Goal: Complete application form

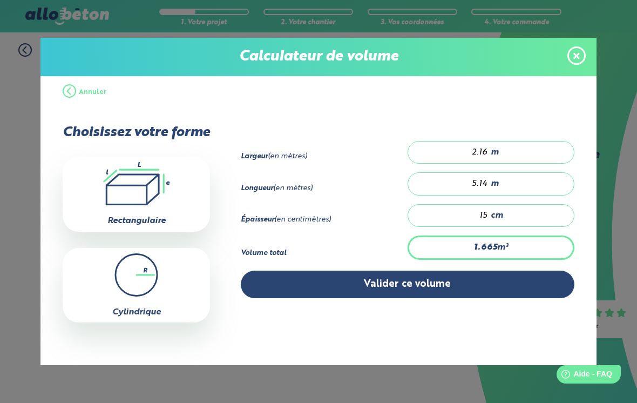
click at [459, 291] on button "Valider ce volume" at bounding box center [407, 284] width 333 height 28
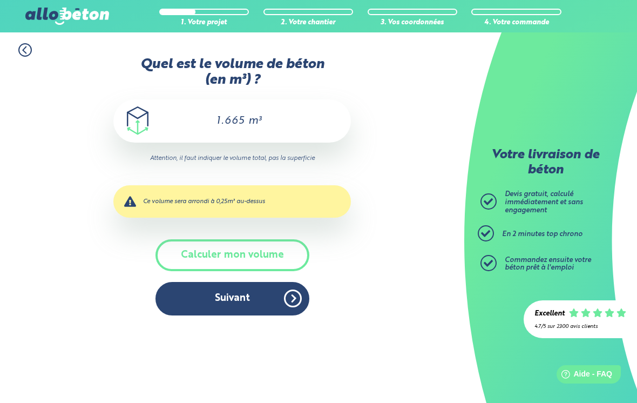
click at [291, 284] on button "Suivant" at bounding box center [232, 298] width 154 height 33
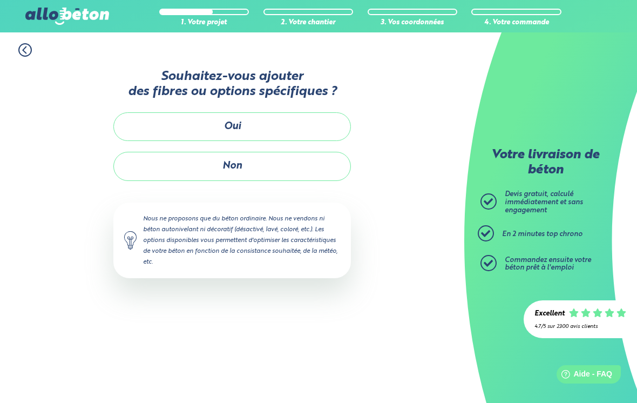
click at [279, 152] on button "Non" at bounding box center [231, 166] width 237 height 29
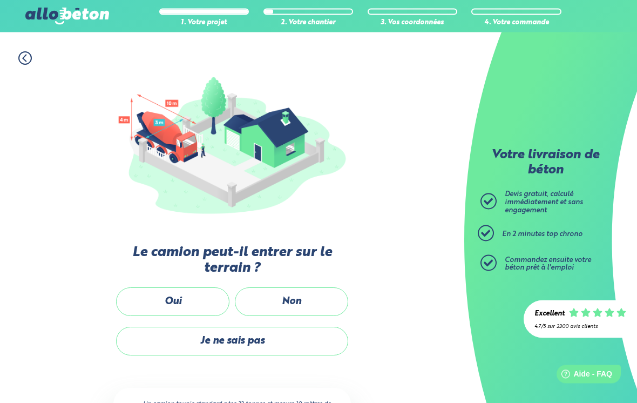
scroll to position [88, 0]
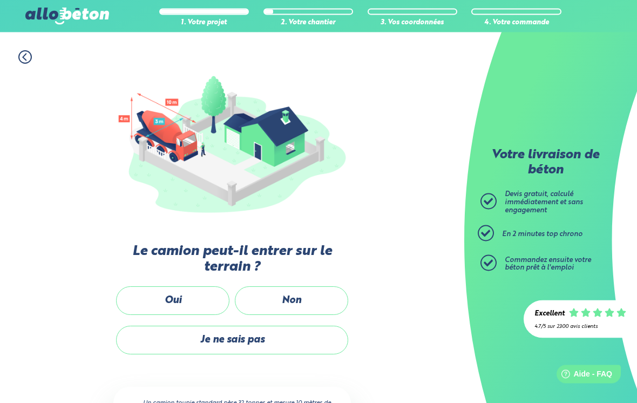
click at [197, 289] on label "Oui" at bounding box center [172, 301] width 113 height 29
click at [0, 0] on input "Oui" at bounding box center [0, 0] width 0 height 0
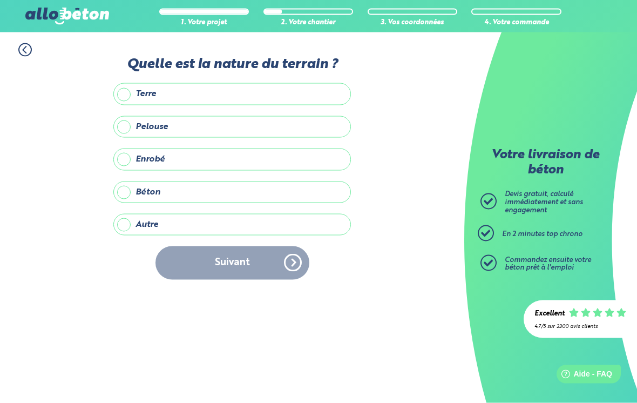
scroll to position [12, 0]
click at [130, 83] on label "Terre" at bounding box center [231, 94] width 237 height 22
click at [0, 0] on input "Terre" at bounding box center [0, 0] width 0 height 0
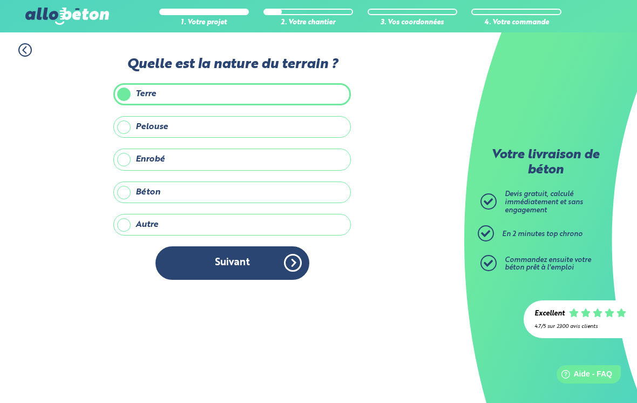
click at [262, 248] on button "Suivant" at bounding box center [232, 262] width 154 height 33
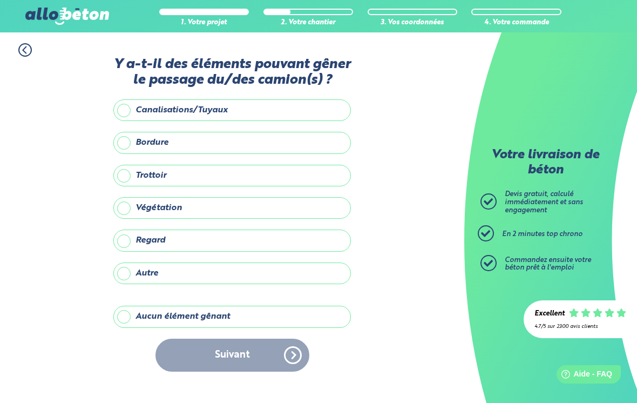
click at [235, 305] on label "Aucun élément gênant" at bounding box center [231, 316] width 237 height 22
click at [0, 0] on input "Aucun élément gênant" at bounding box center [0, 0] width 0 height 0
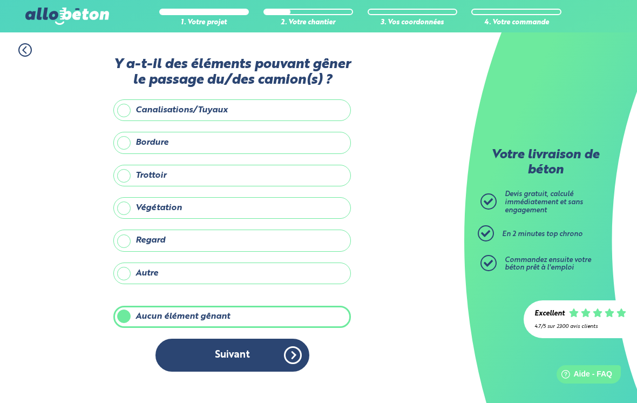
click at [281, 338] on button "Suivant" at bounding box center [232, 354] width 154 height 33
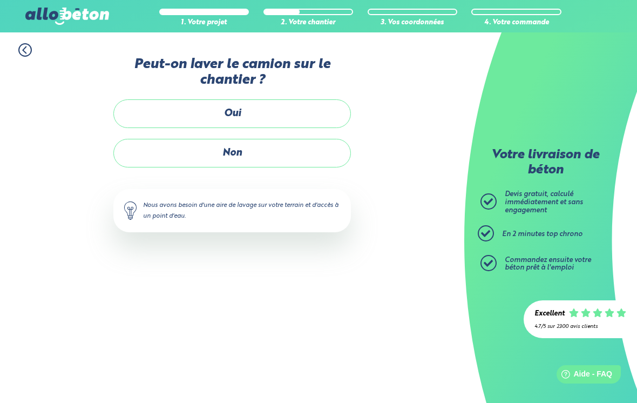
click at [284, 144] on label "Non" at bounding box center [231, 153] width 237 height 29
click at [0, 0] on input "Non" at bounding box center [0, 0] width 0 height 0
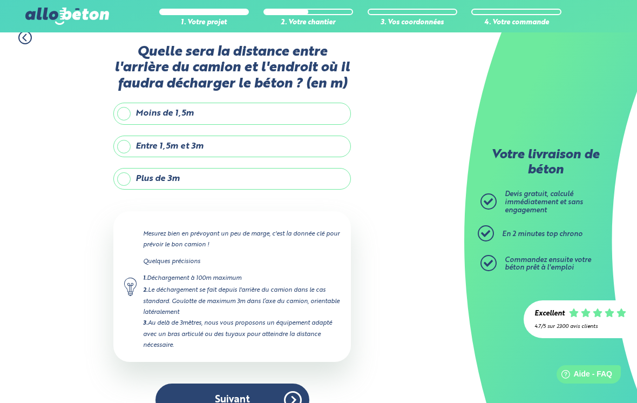
click at [182, 103] on label "Moins de 1,5m" at bounding box center [231, 114] width 237 height 22
click at [0, 0] on input "Moins de 1,5m" at bounding box center [0, 0] width 0 height 0
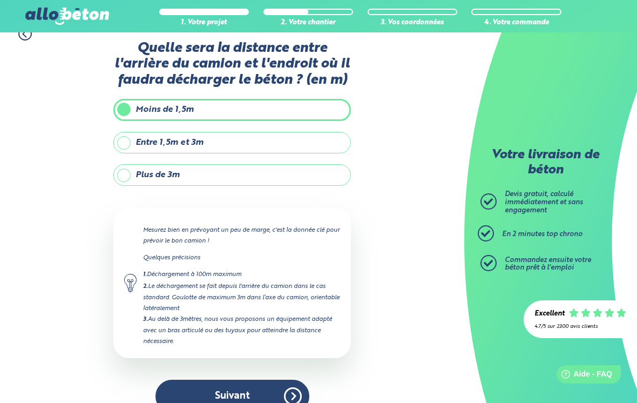
click at [242, 379] on button "Suivant" at bounding box center [232, 395] width 154 height 33
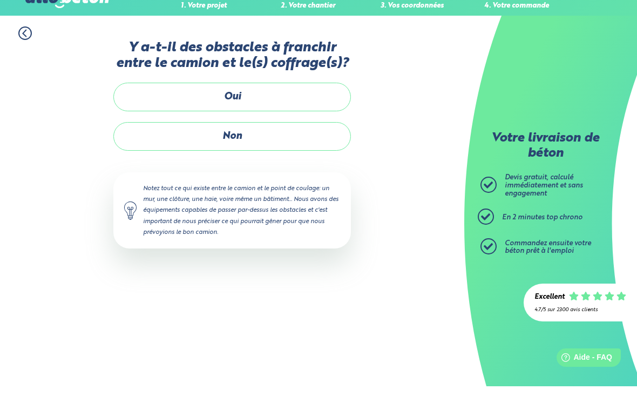
scroll to position [17, 0]
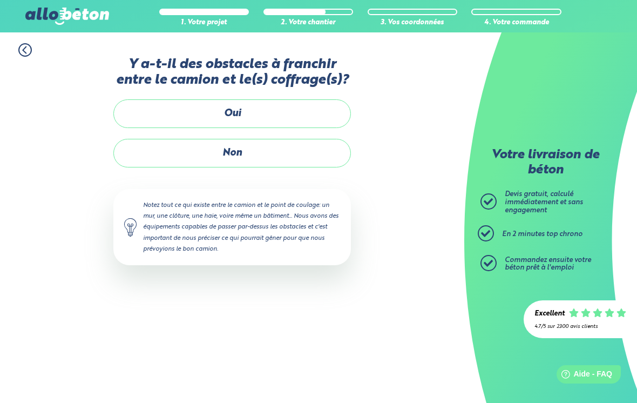
click at [310, 139] on label "Non" at bounding box center [231, 153] width 237 height 29
click at [0, 0] on input "Non" at bounding box center [0, 0] width 0 height 0
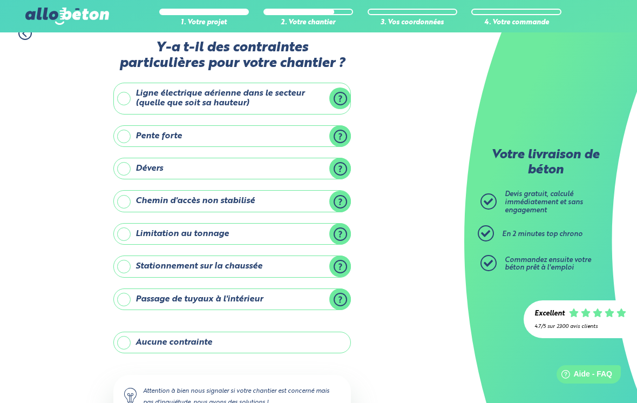
click at [221, 342] on label "Aucune contrainte" at bounding box center [231, 342] width 237 height 22
click at [0, 0] on input "Aucune contrainte" at bounding box center [0, 0] width 0 height 0
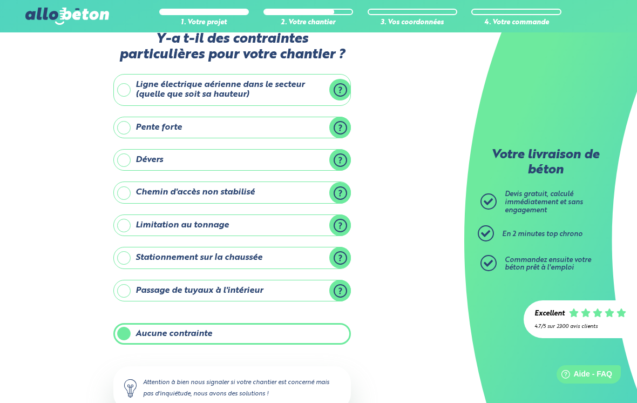
scroll to position [78, 0]
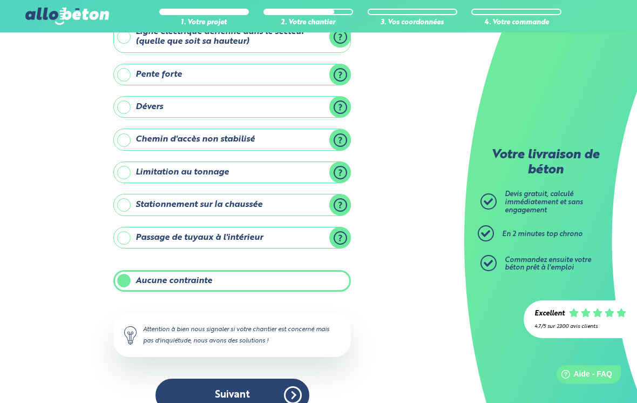
click at [254, 389] on button "Suivant" at bounding box center [232, 394] width 154 height 33
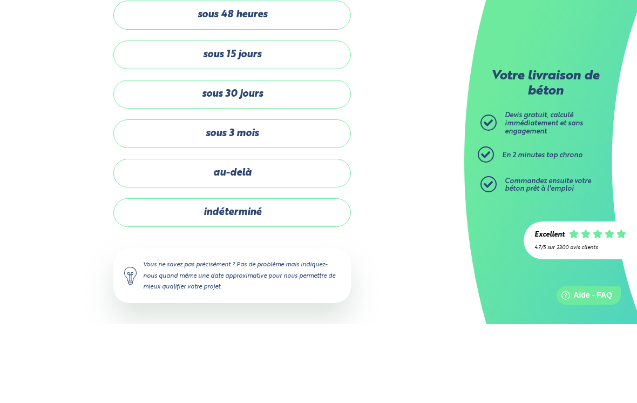
scroll to position [17, 0]
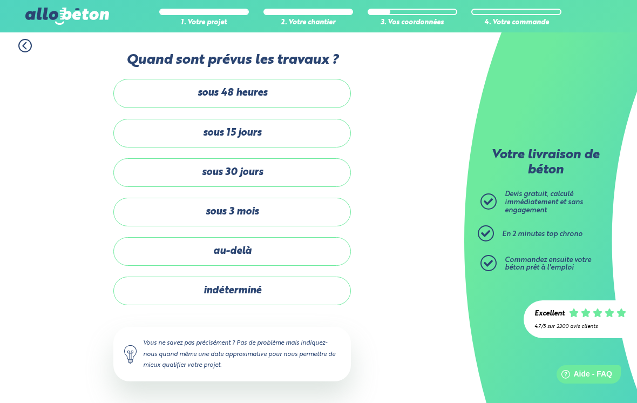
click at [299, 276] on label "indéterminé" at bounding box center [231, 290] width 237 height 29
click at [0, 0] on input "indéterminé" at bounding box center [0, 0] width 0 height 0
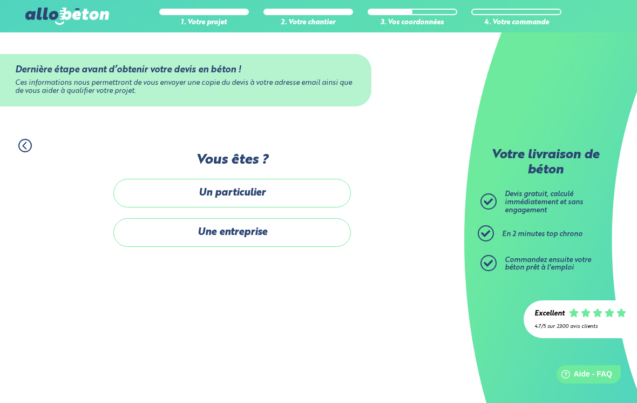
click at [315, 179] on label "Un particulier" at bounding box center [231, 193] width 237 height 29
click at [0, 0] on input "Un particulier" at bounding box center [0, 0] width 0 height 0
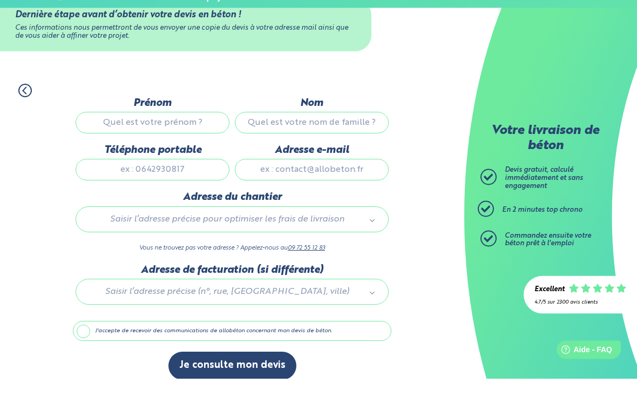
scroll to position [30, 0]
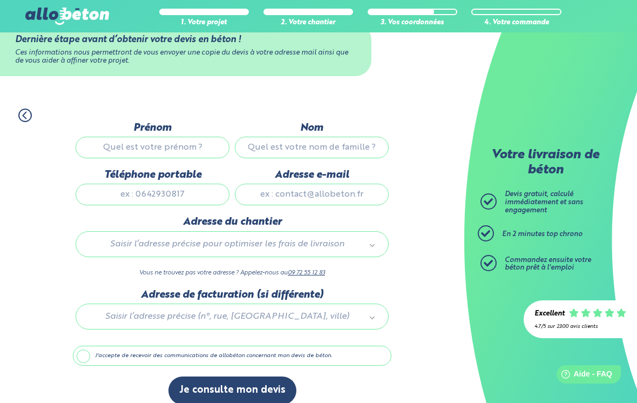
click at [30, 111] on circle at bounding box center [25, 115] width 12 height 12
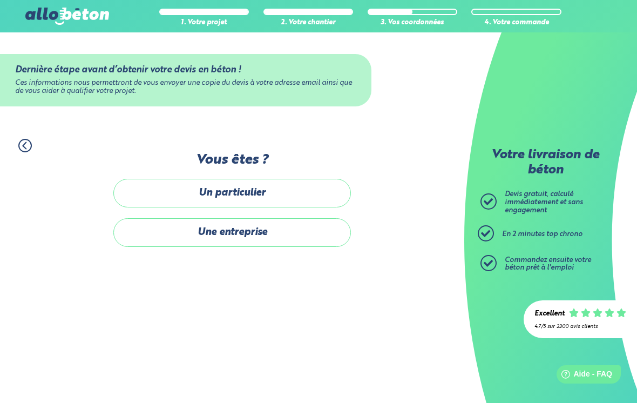
scroll to position [17, 0]
click at [31, 139] on icon at bounding box center [24, 145] width 13 height 13
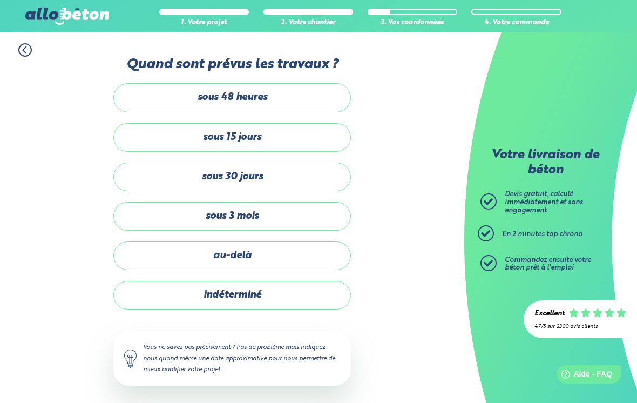
click at [30, 45] on circle at bounding box center [25, 50] width 12 height 12
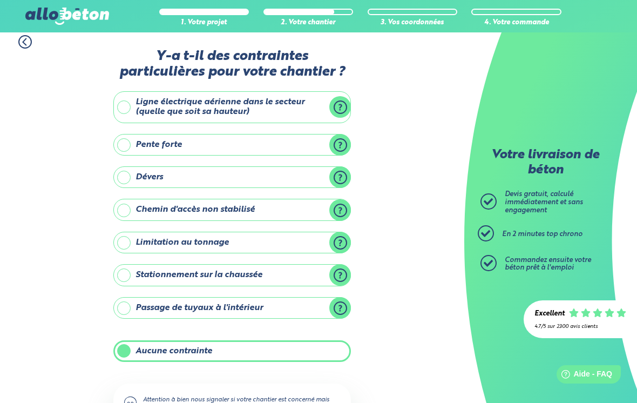
scroll to position [7, 0]
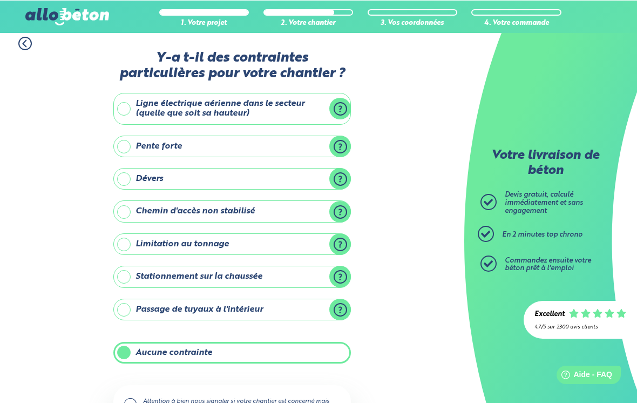
click at [330, 208] on label "Chemin d'accès non stabilisé" at bounding box center [231, 211] width 237 height 22
click at [0, 0] on input "Chemin d'accès non stabilisé" at bounding box center [0, 0] width 0 height 0
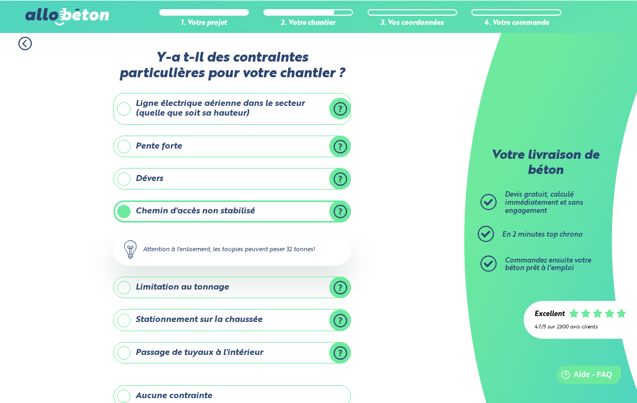
scroll to position [6, 0]
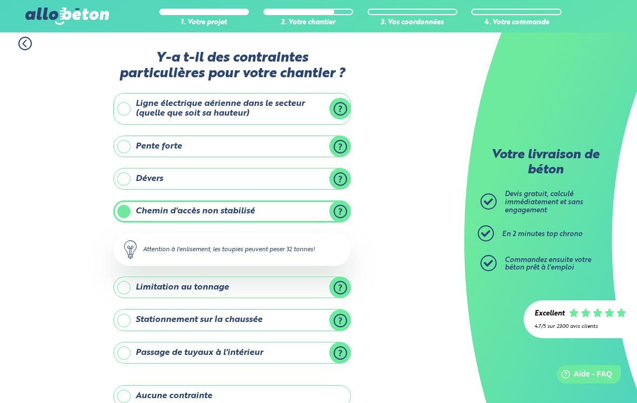
click at [342, 280] on label "Limitation au tonnage" at bounding box center [231, 287] width 237 height 22
click at [0, 0] on input "Limitation au tonnage" at bounding box center [0, 0] width 0 height 0
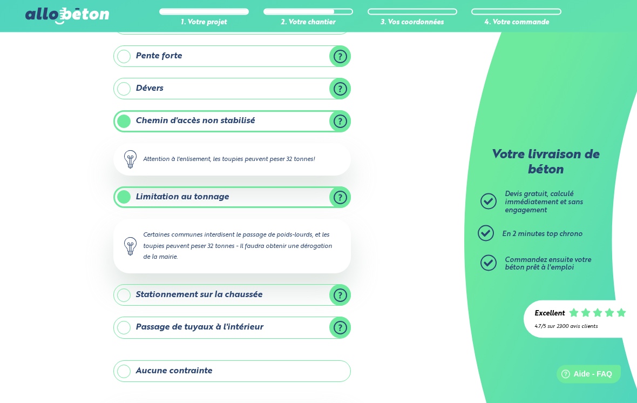
scroll to position [97, 0]
click at [340, 286] on label "Stationnement sur la chaussée" at bounding box center [231, 294] width 237 height 22
click at [0, 0] on input "Stationnement sur la chaussée" at bounding box center [0, 0] width 0 height 0
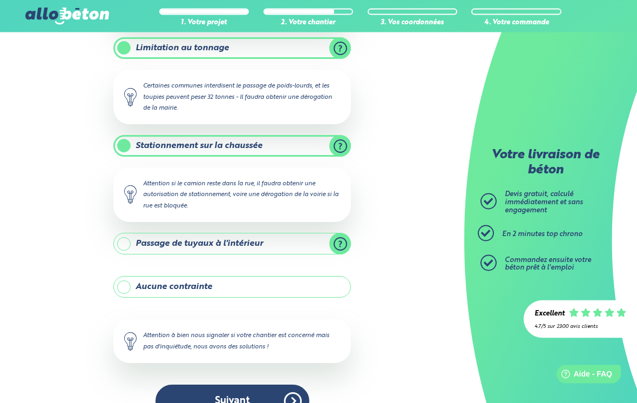
scroll to position [251, 0]
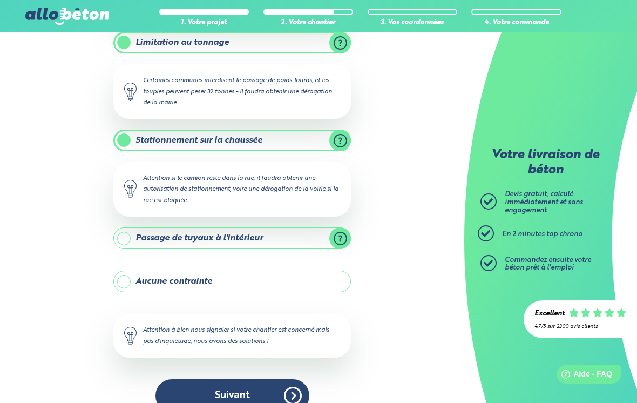
click at [344, 227] on label "Passage de tuyaux à l'intérieur" at bounding box center [231, 238] width 237 height 22
click at [0, 0] on input "Passage de tuyaux à l'intérieur" at bounding box center [0, 0] width 0 height 0
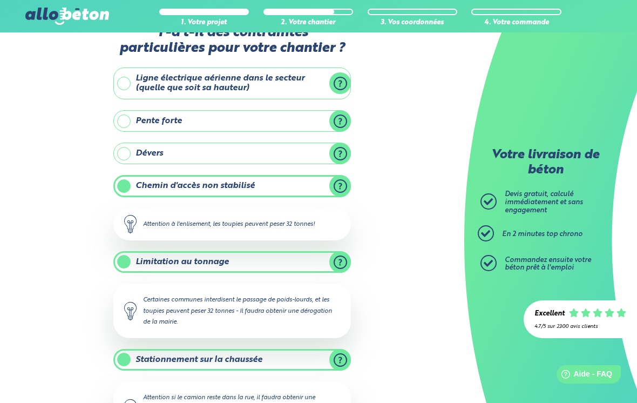
scroll to position [0, 0]
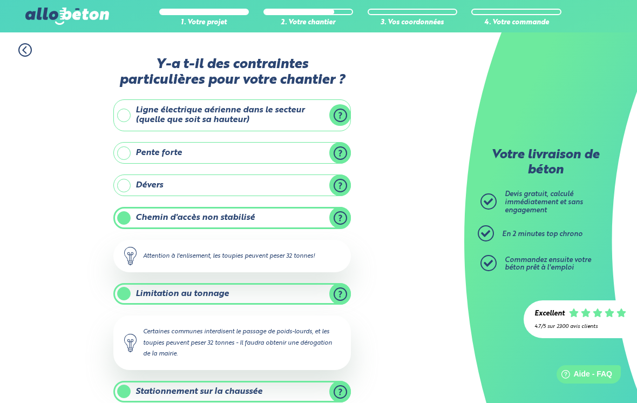
click at [26, 45] on icon at bounding box center [24, 49] width 13 height 13
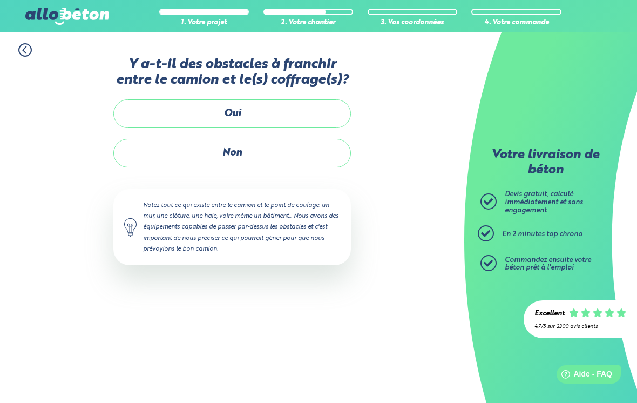
click at [330, 104] on label "Oui" at bounding box center [231, 113] width 237 height 29
click at [0, 0] on input "Oui" at bounding box center [0, 0] width 0 height 0
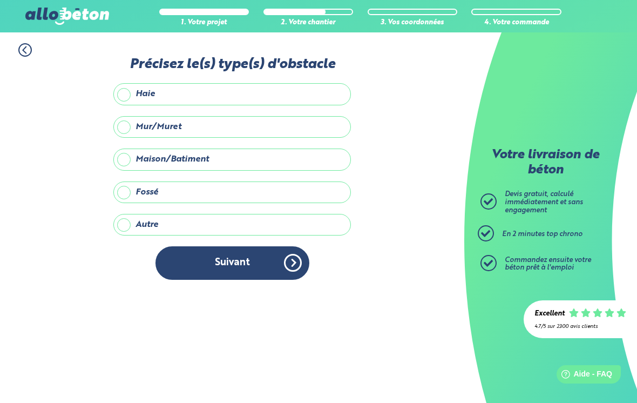
click at [329, 148] on label "Maison/Batiment" at bounding box center [231, 159] width 237 height 22
click at [0, 0] on input "Maison/Batiment" at bounding box center [0, 0] width 0 height 0
click at [275, 261] on button "Suivant" at bounding box center [232, 262] width 154 height 33
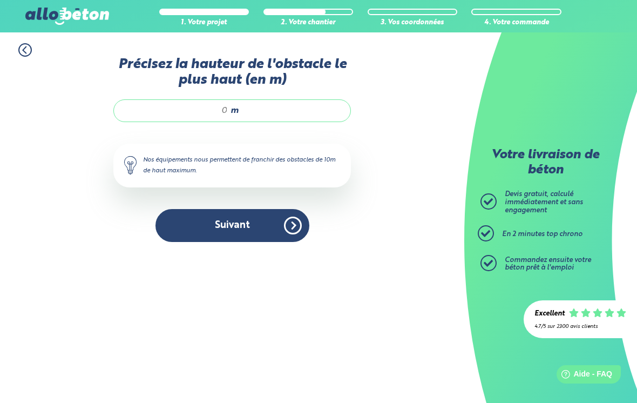
click at [26, 51] on icon at bounding box center [24, 49] width 13 height 13
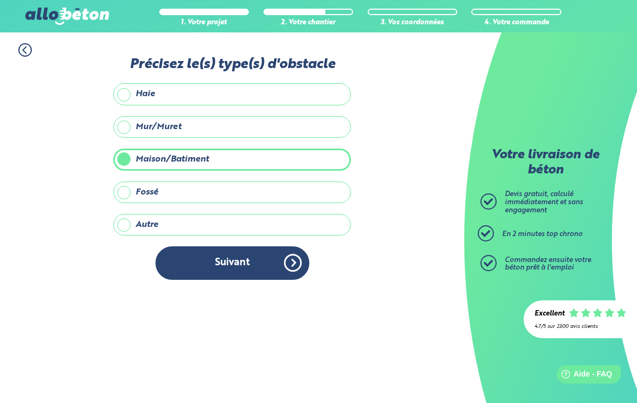
click at [281, 258] on button "Suivant" at bounding box center [232, 262] width 154 height 33
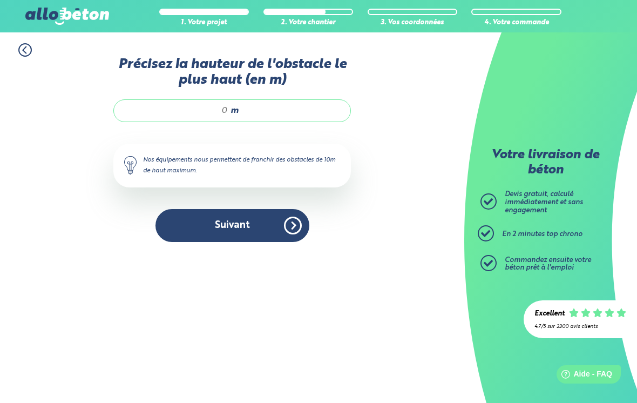
click at [299, 229] on button "Suivant" at bounding box center [232, 225] width 154 height 33
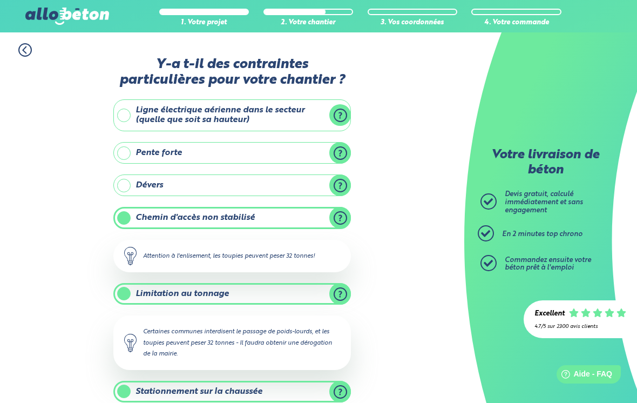
click at [24, 50] on icon at bounding box center [24, 49] width 13 height 13
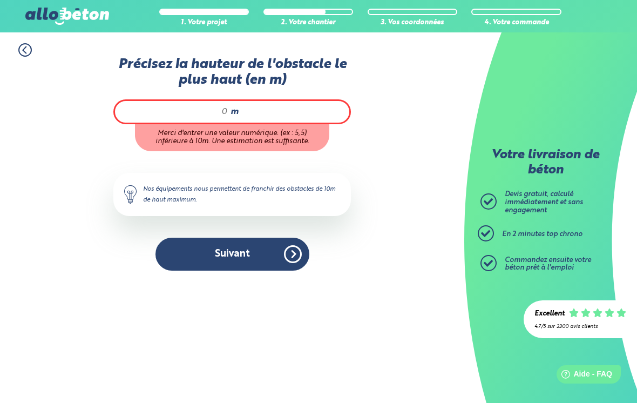
click at [27, 52] on icon at bounding box center [24, 49] width 13 height 13
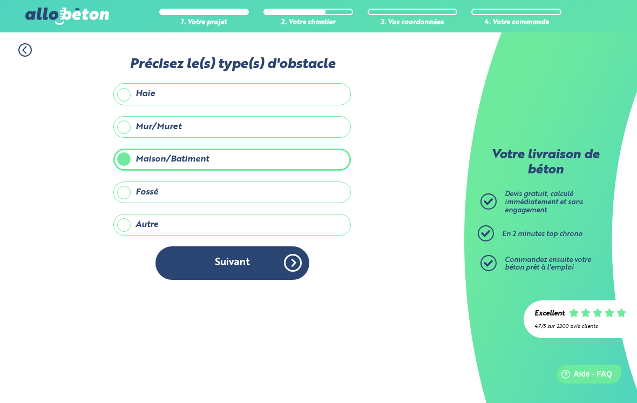
click at [212, 214] on label "Autre" at bounding box center [231, 225] width 237 height 22
click at [0, 0] on input "Autre" at bounding box center [0, 0] width 0 height 0
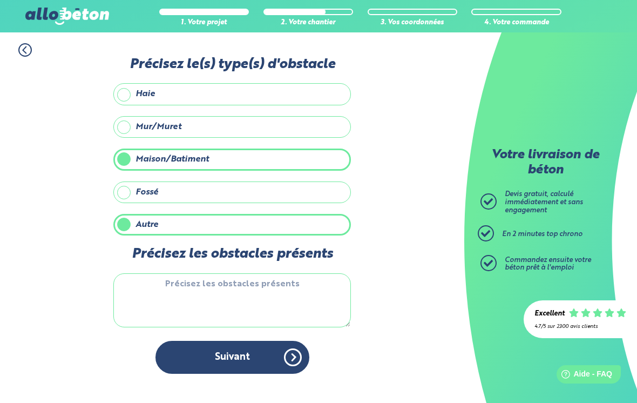
click at [282, 289] on textarea "Précisez les obstacles présents" at bounding box center [231, 300] width 237 height 54
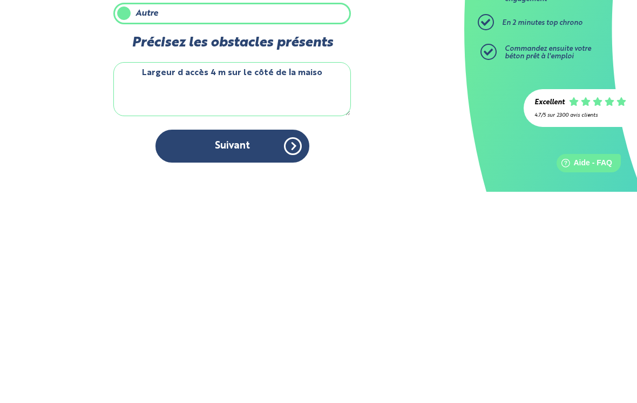
type textarea "Largeur d accès 4 m sur le côté de la maison"
click at [293, 340] on button "Suivant" at bounding box center [232, 356] width 154 height 33
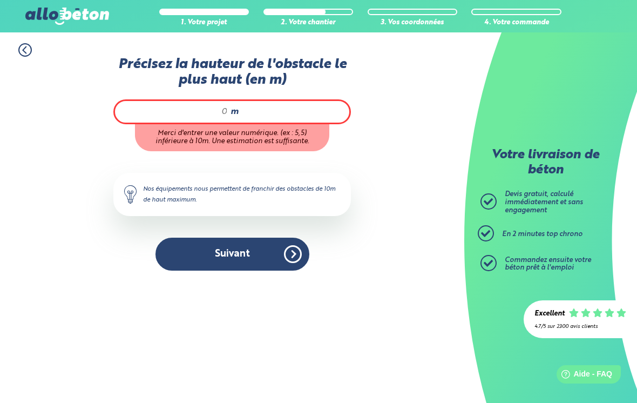
click at [31, 48] on circle at bounding box center [25, 50] width 12 height 12
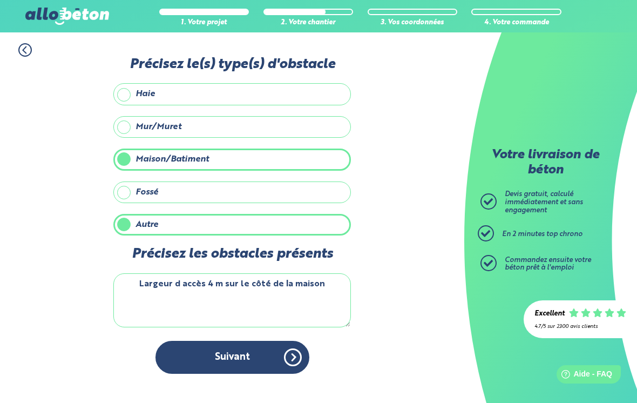
click at [121, 157] on label "Maison/Batiment" at bounding box center [231, 159] width 237 height 22
click at [0, 0] on input "Maison/Batiment" at bounding box center [0, 0] width 0 height 0
click at [271, 353] on button "Suivant" at bounding box center [232, 356] width 154 height 33
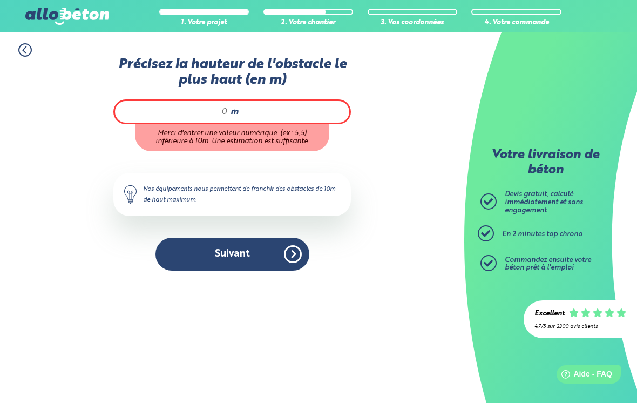
click at [30, 41] on div "1. Votre projet 2. Votre chantier 3. Vos coordonnées 4. Votre commande" at bounding box center [232, 44] width 464 height 24
click at [26, 47] on icon at bounding box center [24, 50] width 3 height 6
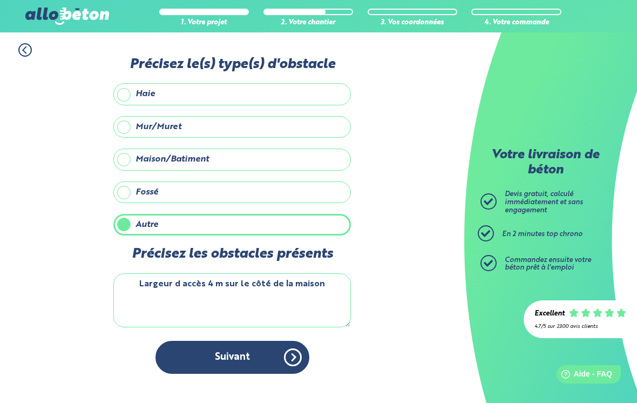
click at [301, 225] on label "Autre" at bounding box center [231, 225] width 237 height 22
click at [0, 0] on input "Autre" at bounding box center [0, 0] width 0 height 0
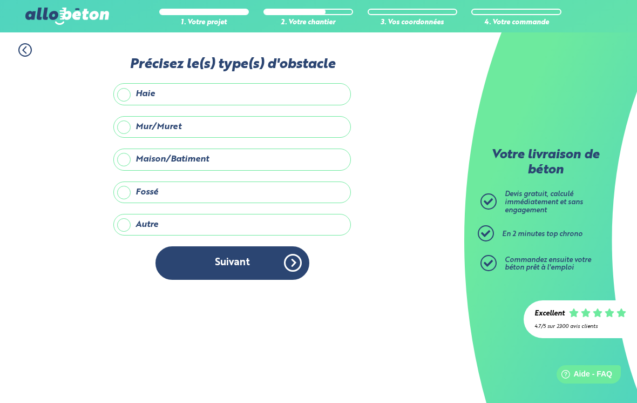
click at [308, 219] on label "Autre" at bounding box center [231, 225] width 237 height 22
click at [0, 0] on input "Autre" at bounding box center [0, 0] width 0 height 0
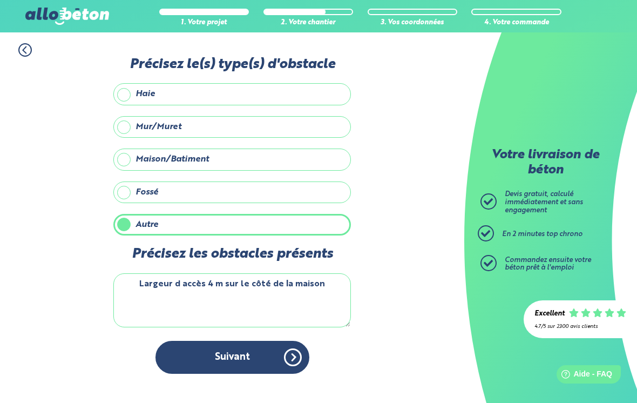
click at [282, 364] on button "Suivant" at bounding box center [232, 356] width 154 height 33
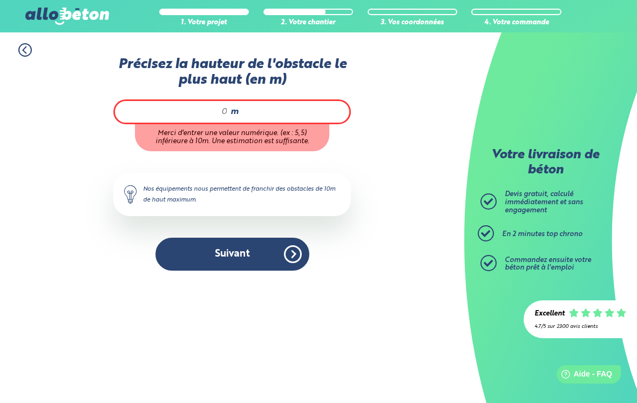
click at [312, 103] on div "m" at bounding box center [231, 111] width 237 height 25
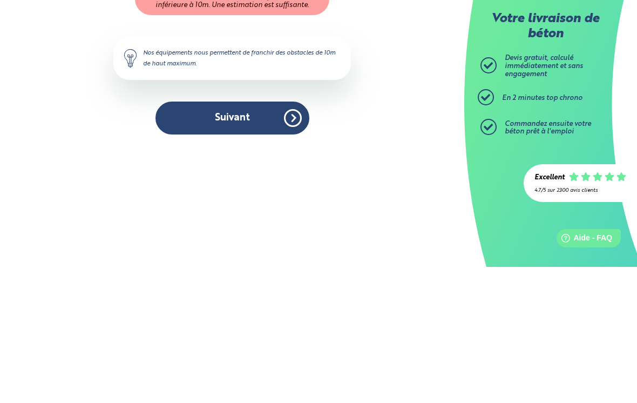
type input "0"
click at [284, 119] on div "Précisez la hauteur de l'obstacle le plus haut (en m) 0 m Merci d'entrer une va…" at bounding box center [231, 169] width 237 height 224
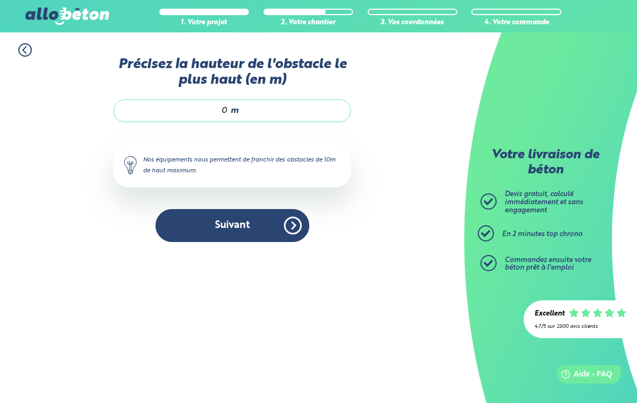
click at [287, 222] on button "Suivant" at bounding box center [232, 225] width 154 height 33
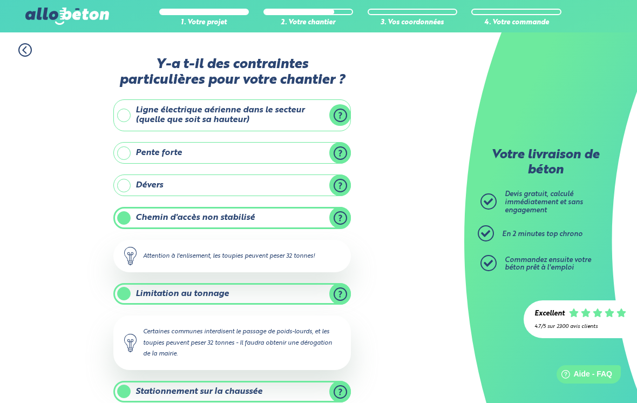
click at [135, 178] on label "Dévers" at bounding box center [231, 185] width 237 height 22
click at [0, 0] on input "Dévers" at bounding box center [0, 0] width 0 height 0
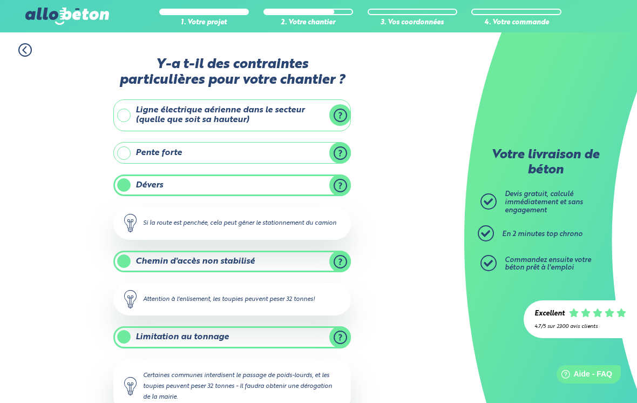
click at [122, 179] on label "Dévers" at bounding box center [231, 185] width 237 height 22
click at [0, 0] on input "Dévers" at bounding box center [0, 0] width 0 height 0
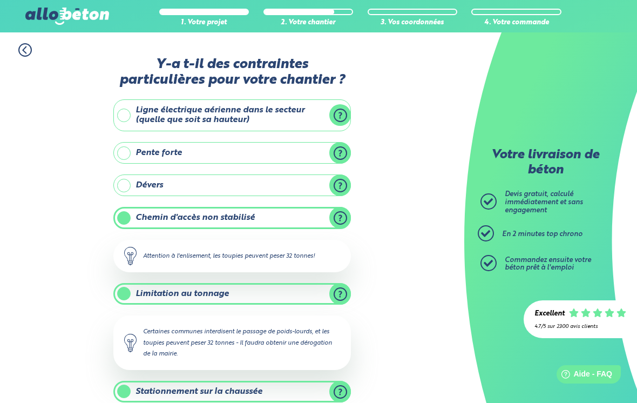
click at [122, 217] on label "Chemin d'accès non stabilisé" at bounding box center [231, 218] width 237 height 22
click at [0, 0] on input "Chemin d'accès non stabilisé" at bounding box center [0, 0] width 0 height 0
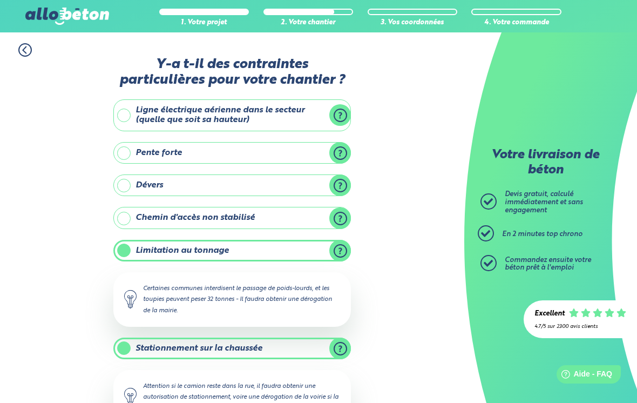
click at [125, 245] on label "Limitation au tonnage" at bounding box center [231, 251] width 237 height 22
click at [0, 0] on input "Limitation au tonnage" at bounding box center [0, 0] width 0 height 0
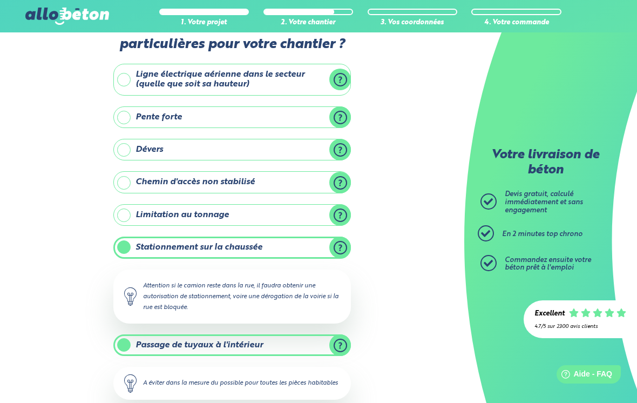
scroll to position [38, 0]
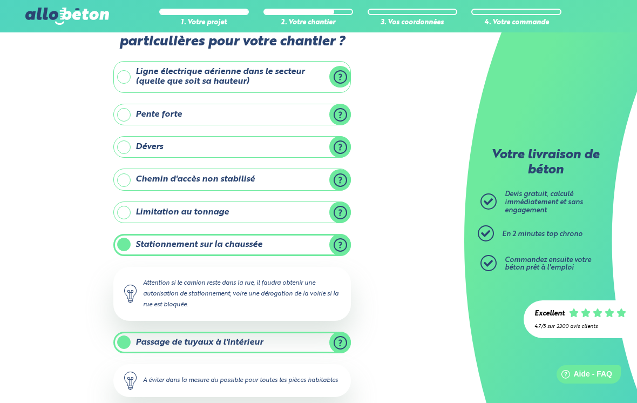
click at [126, 247] on label "Stationnement sur la chaussée" at bounding box center [231, 245] width 237 height 22
click at [0, 0] on input "Stationnement sur la chaussée" at bounding box center [0, 0] width 0 height 0
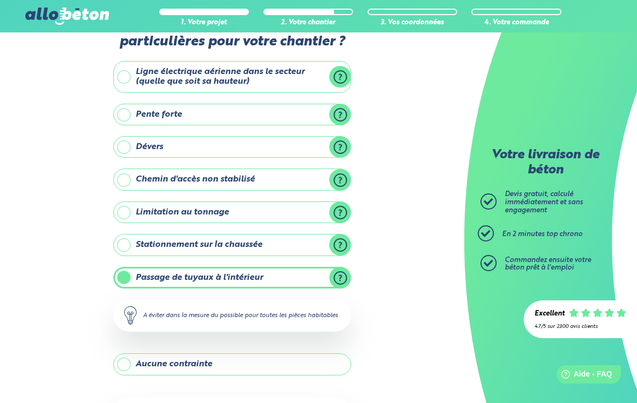
click at [123, 275] on label "Passage de tuyaux à l'intérieur" at bounding box center [231, 278] width 237 height 22
click at [0, 0] on input "Passage de tuyaux à l'intérieur" at bounding box center [0, 0] width 0 height 0
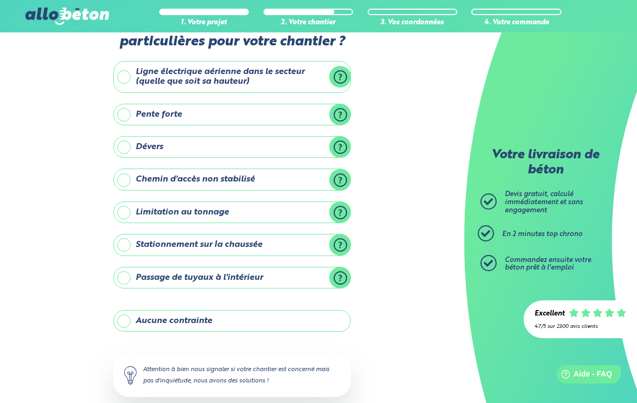
click at [127, 174] on label "Chemin d'accès non stabilisé" at bounding box center [231, 179] width 237 height 22
click at [0, 0] on input "Chemin d'accès non stabilisé" at bounding box center [0, 0] width 0 height 0
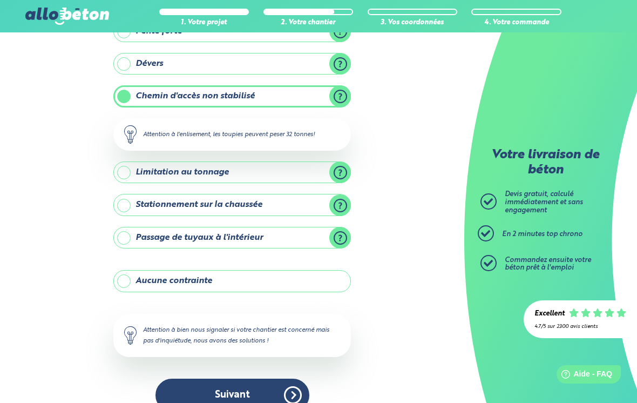
click at [284, 392] on button "Suivant" at bounding box center [232, 394] width 154 height 33
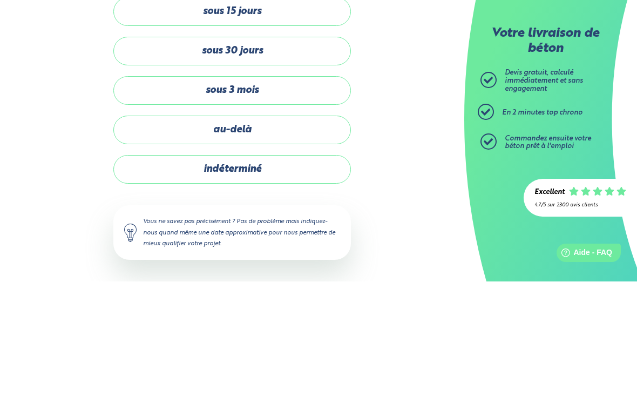
scroll to position [17, 0]
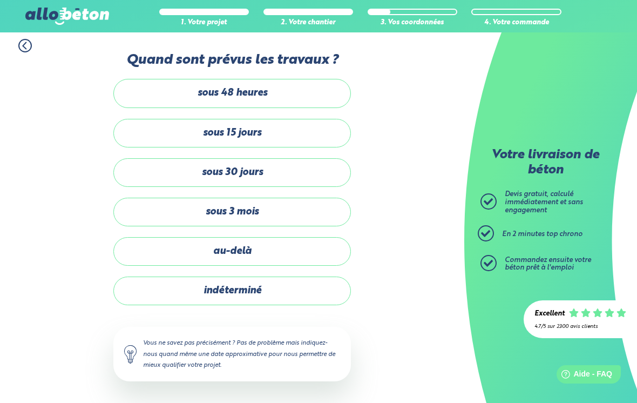
click at [324, 281] on label "indéterminé" at bounding box center [231, 290] width 237 height 29
click at [0, 0] on input "indéterminé" at bounding box center [0, 0] width 0 height 0
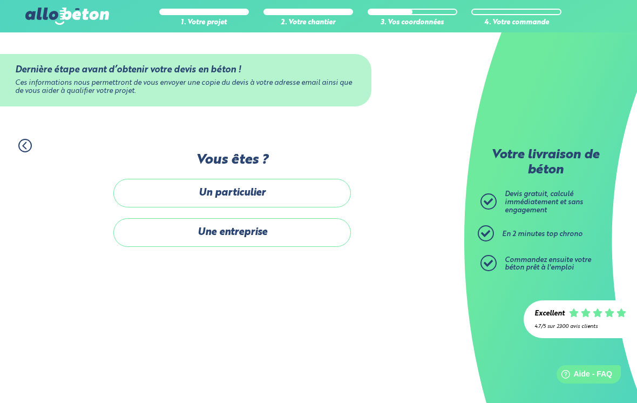
click at [322, 179] on label "Un particulier" at bounding box center [231, 193] width 237 height 29
click at [0, 0] on input "Un particulier" at bounding box center [0, 0] width 0 height 0
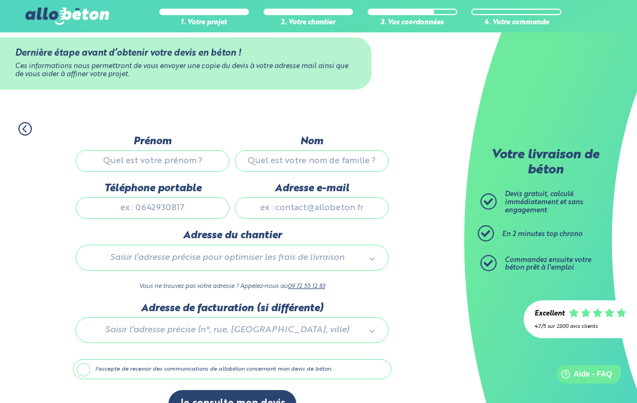
click at [180, 165] on input "Prénom" at bounding box center [153, 161] width 154 height 22
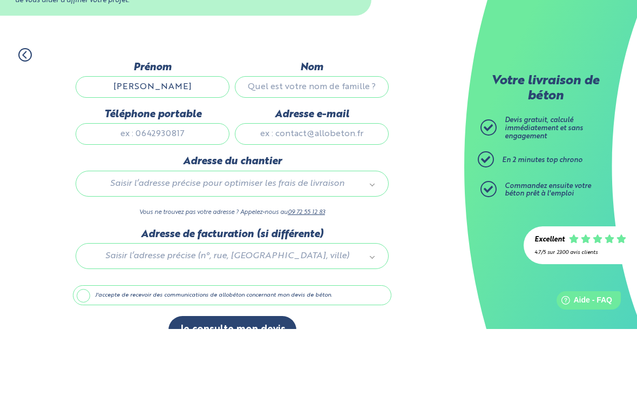
type input "[PERSON_NAME]"
click at [331, 150] on input "Nom" at bounding box center [312, 161] width 154 height 22
type input "Touzeau"
click at [187, 197] on input "Téléphone portable" at bounding box center [153, 208] width 154 height 22
type input "0625140801"
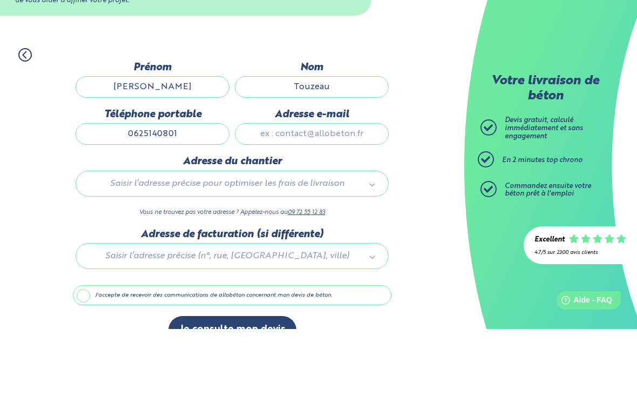
click at [351, 197] on input "Adresse e-mail" at bounding box center [312, 208] width 154 height 22
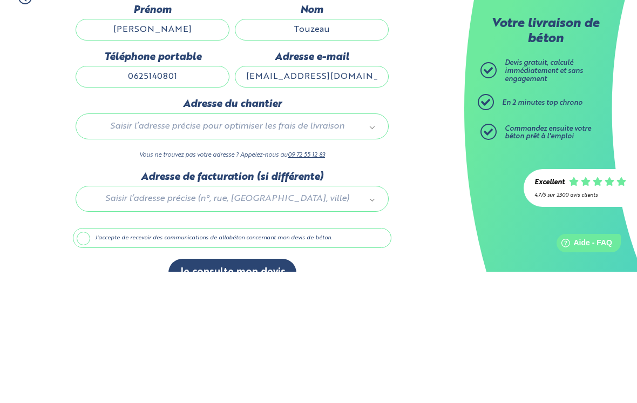
type input "[EMAIL_ADDRESS][DOMAIN_NAME]"
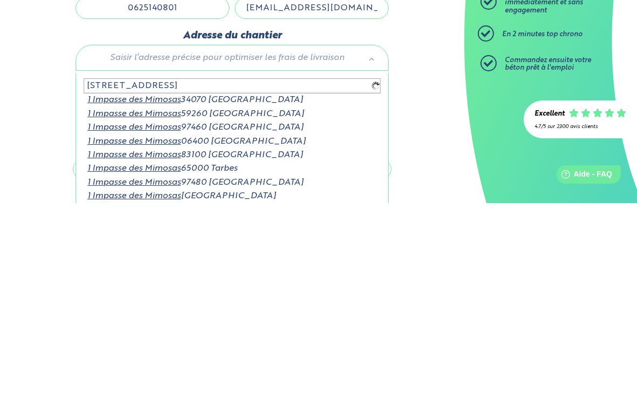
type input "[STREET_ADDRESS]"
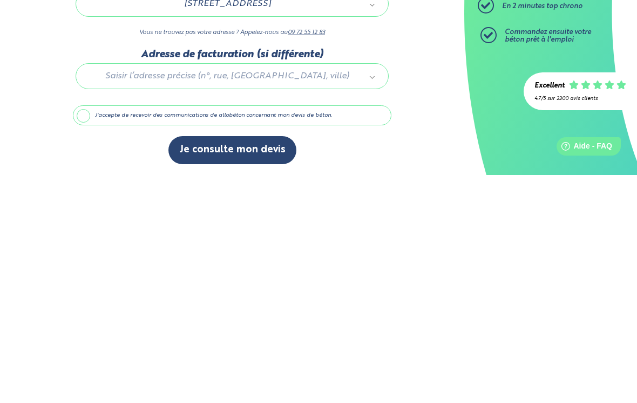
scroll to position [47, 0]
click at [309, 333] on label "J'accepte de recevoir des communications de allobéton concernant mon devis de b…" at bounding box center [232, 343] width 318 height 21
click at [0, 0] on input "J'accepte de recevoir des communications de allobéton concernant mon devis de b…" at bounding box center [0, 0] width 0 height 0
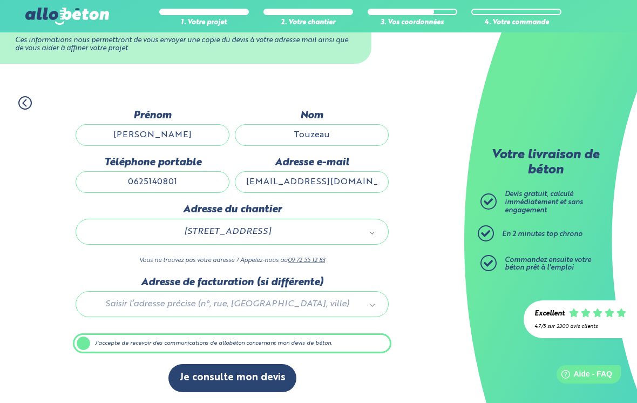
click at [275, 381] on button "Je consulte mon devis" at bounding box center [232, 378] width 128 height 28
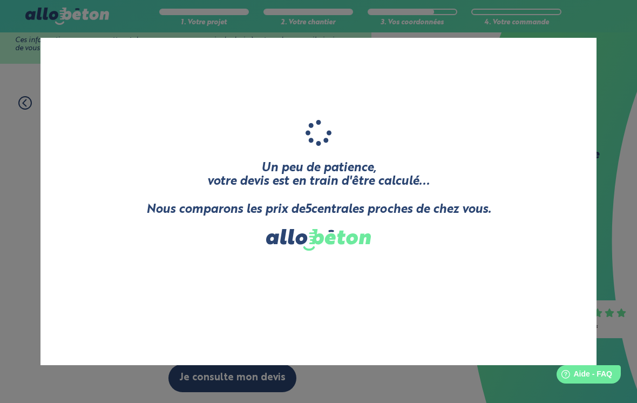
click at [410, 302] on div "Un peu de patience, votre devis est en train d'être calculé... Nous comparons l…" at bounding box center [318, 201] width 345 height 294
click at [620, 59] on div "Un peu de patience, votre devis est en train d'être calculé... Nous comparons l…" at bounding box center [318, 201] width 637 height 403
click at [537, 203] on div "Un peu de patience, votre devis est en train d'être calculé... Nous comparons l…" at bounding box center [318, 201] width 556 height 327
click at [539, 185] on div "Un peu de patience, votre devis est en train d'être calculé... Nous comparons l…" at bounding box center [318, 201] width 556 height 327
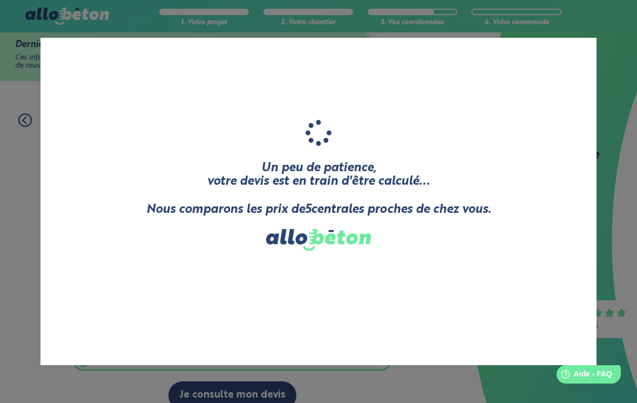
scroll to position [0, 0]
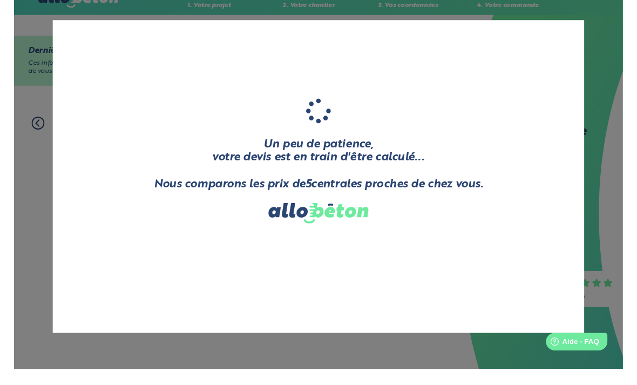
scroll to position [35, 0]
